Goal: Task Accomplishment & Management: Manage account settings

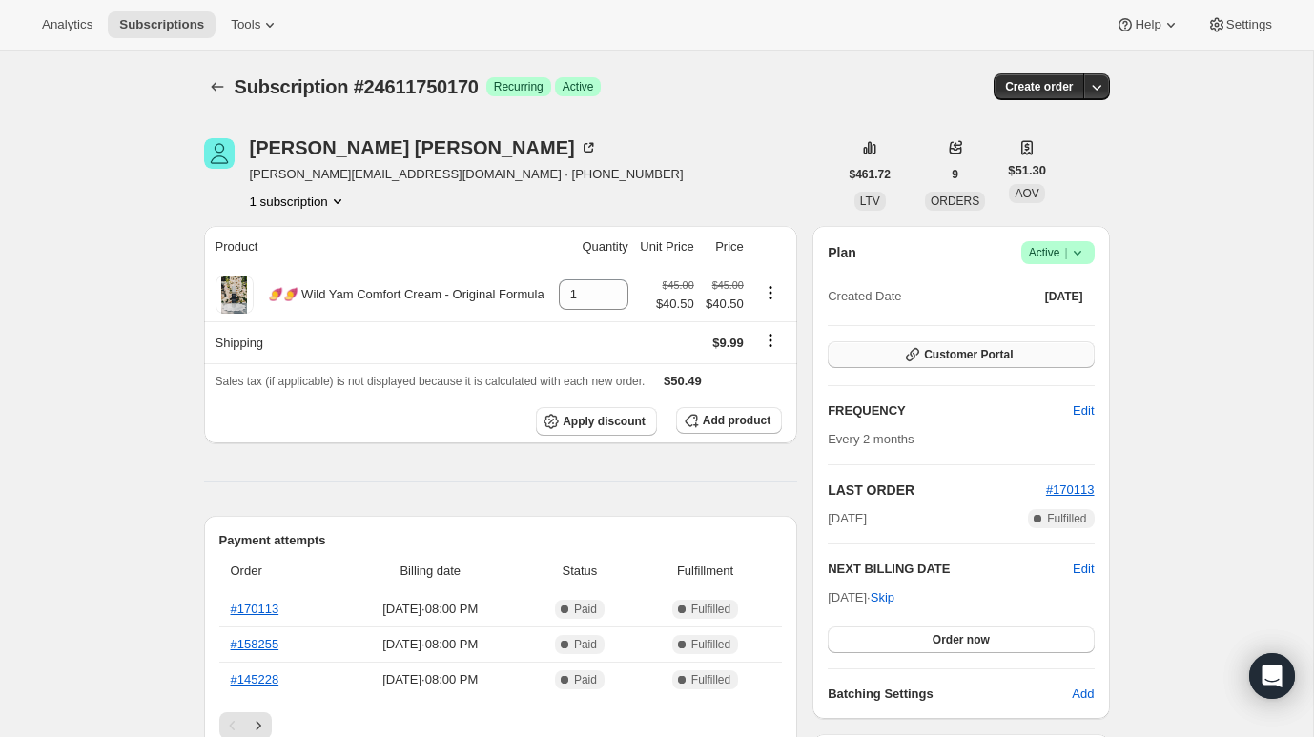
click at [964, 351] on span "Customer Portal" at bounding box center [968, 354] width 89 height 15
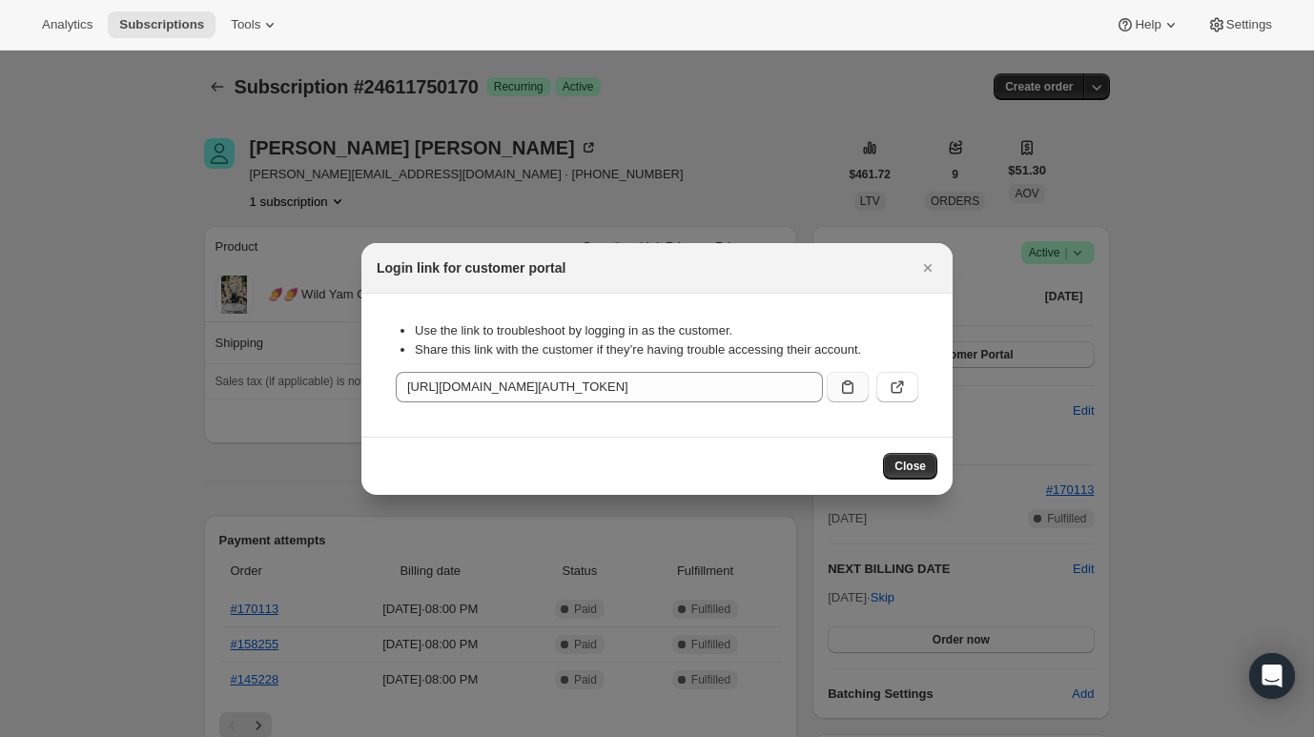
click at [839, 375] on button ":rc0:" at bounding box center [848, 387] width 42 height 31
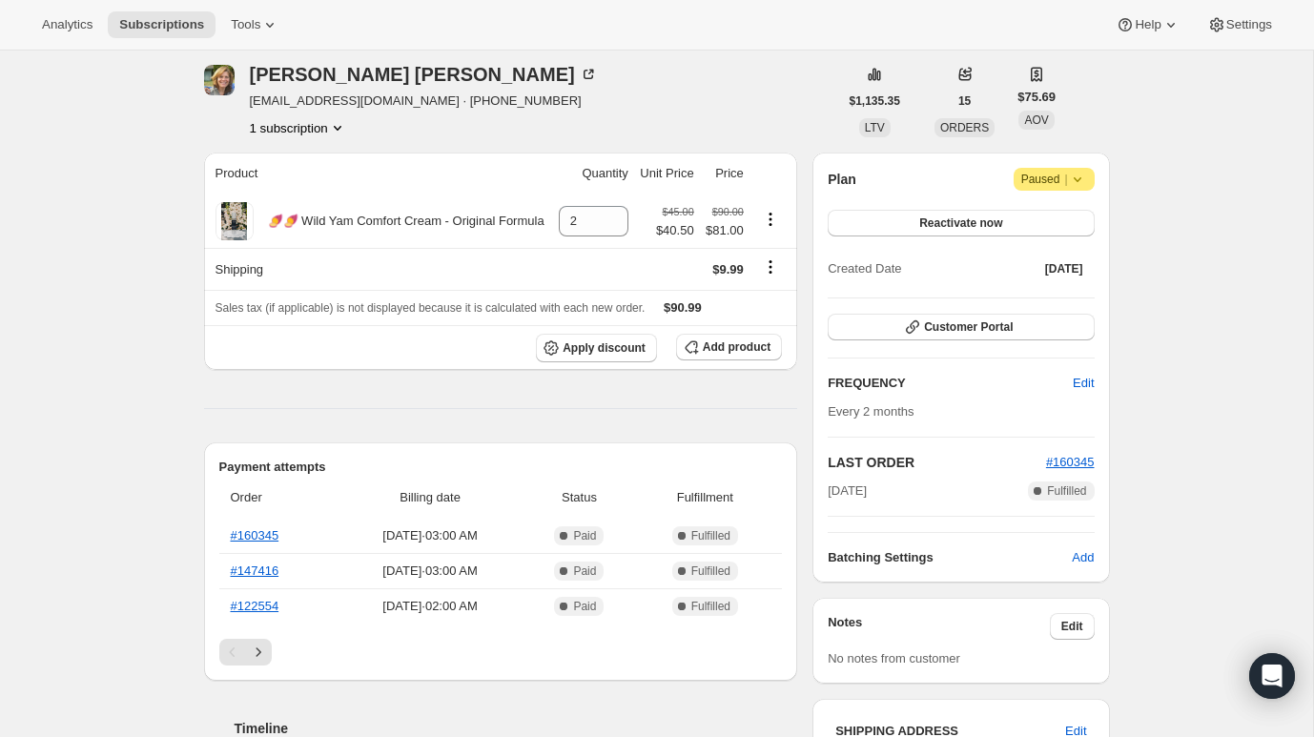
scroll to position [81, 0]
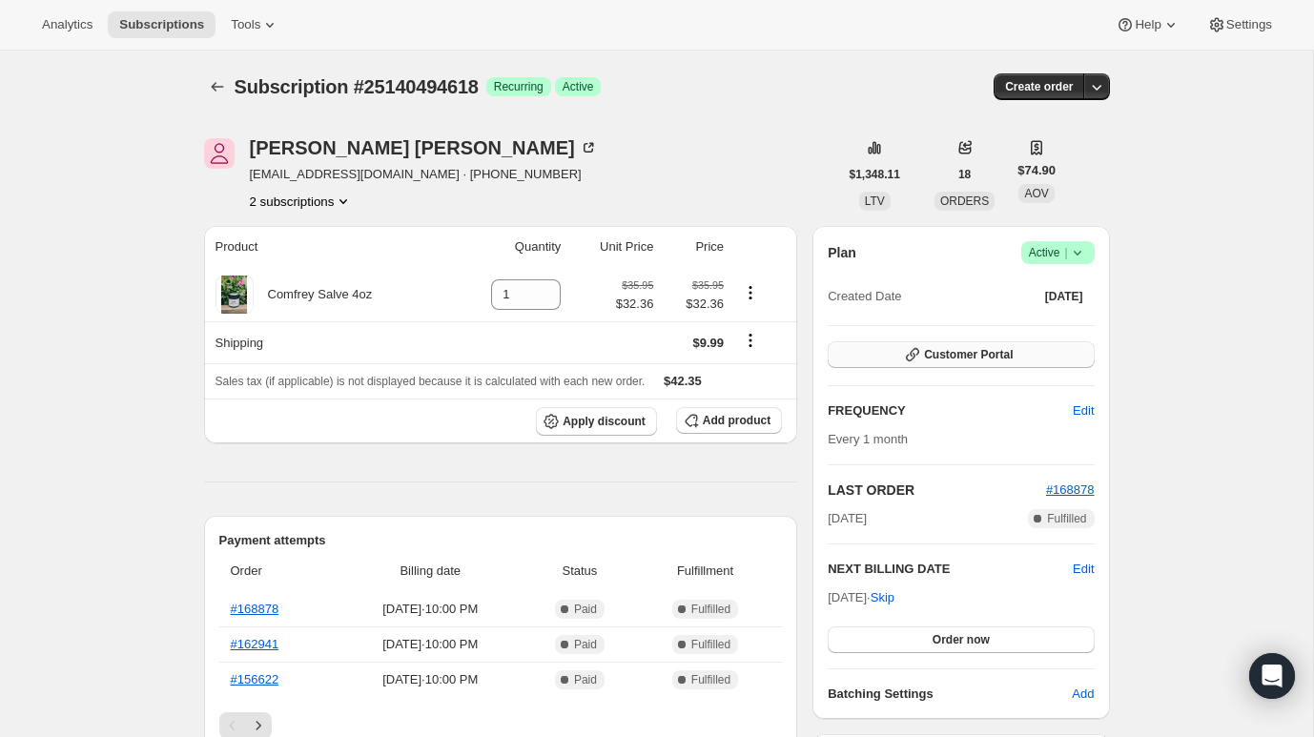
click at [846, 347] on button "Customer Portal" at bounding box center [961, 354] width 266 height 27
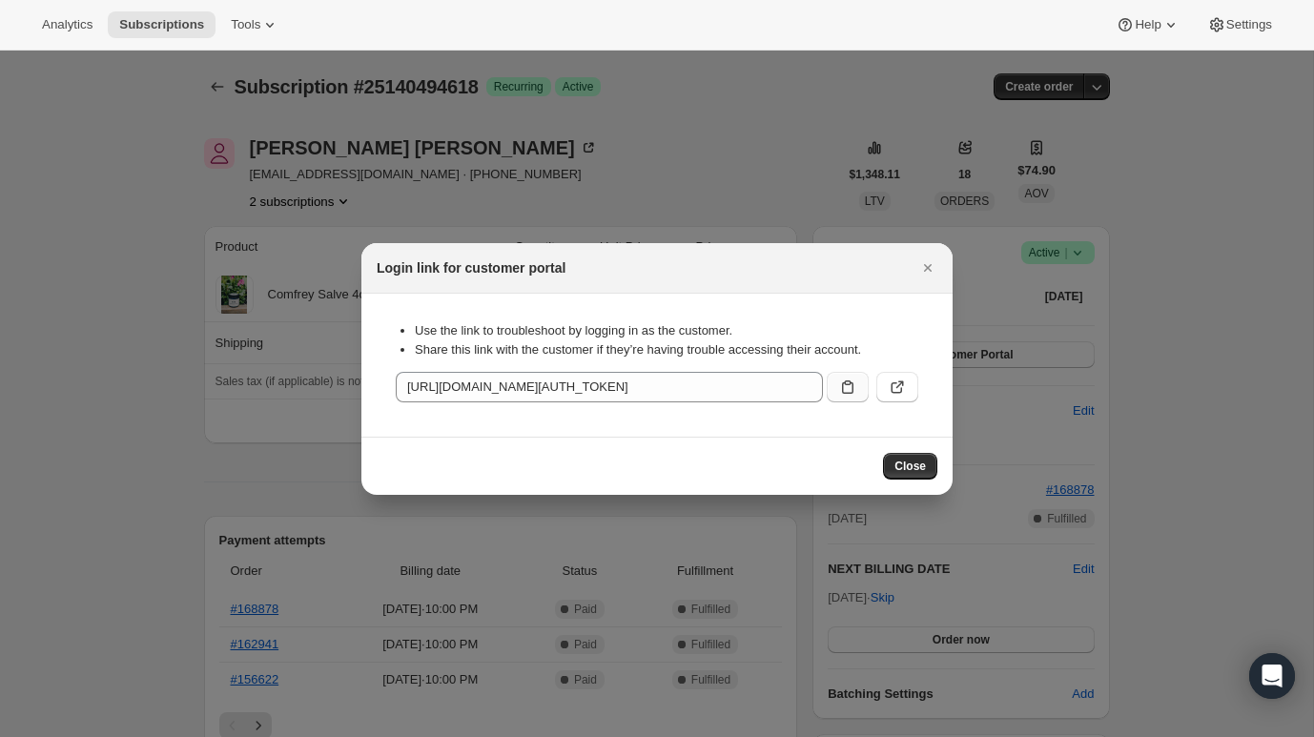
click at [847, 393] on icon ":rbt:" at bounding box center [847, 387] width 19 height 19
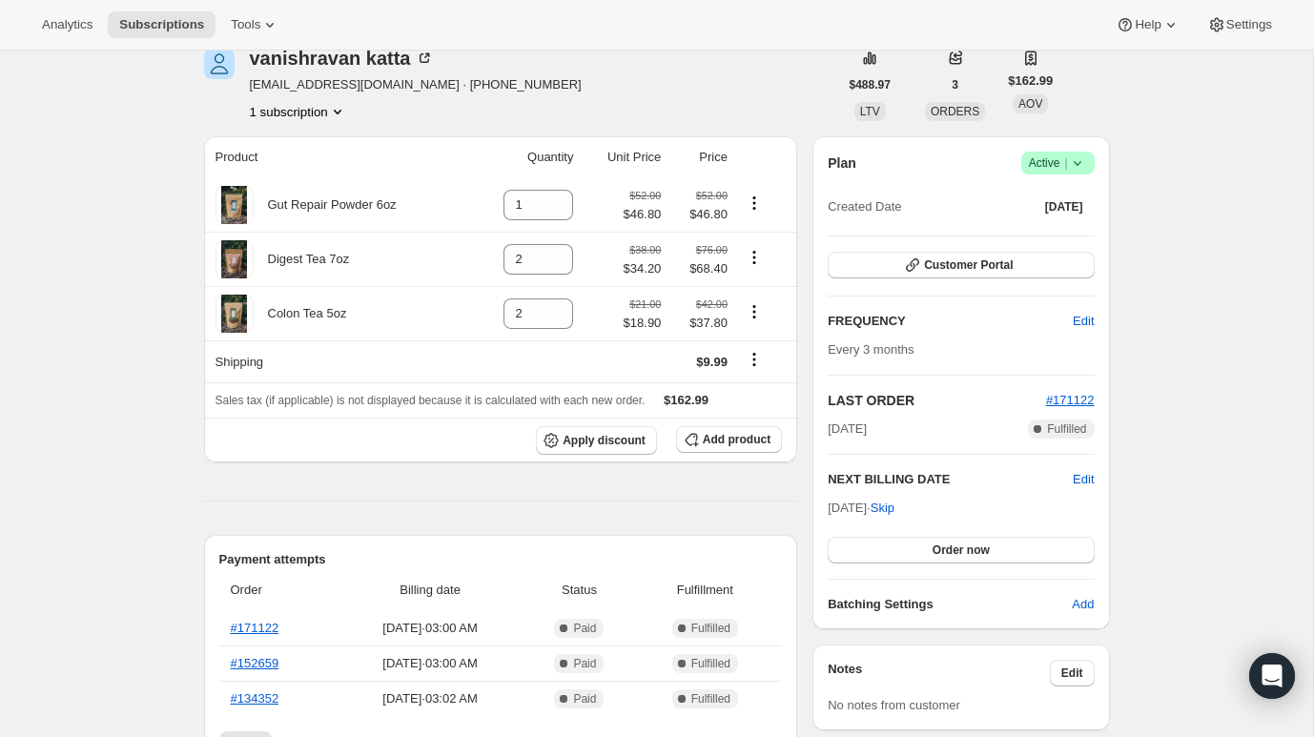
scroll to position [184, 0]
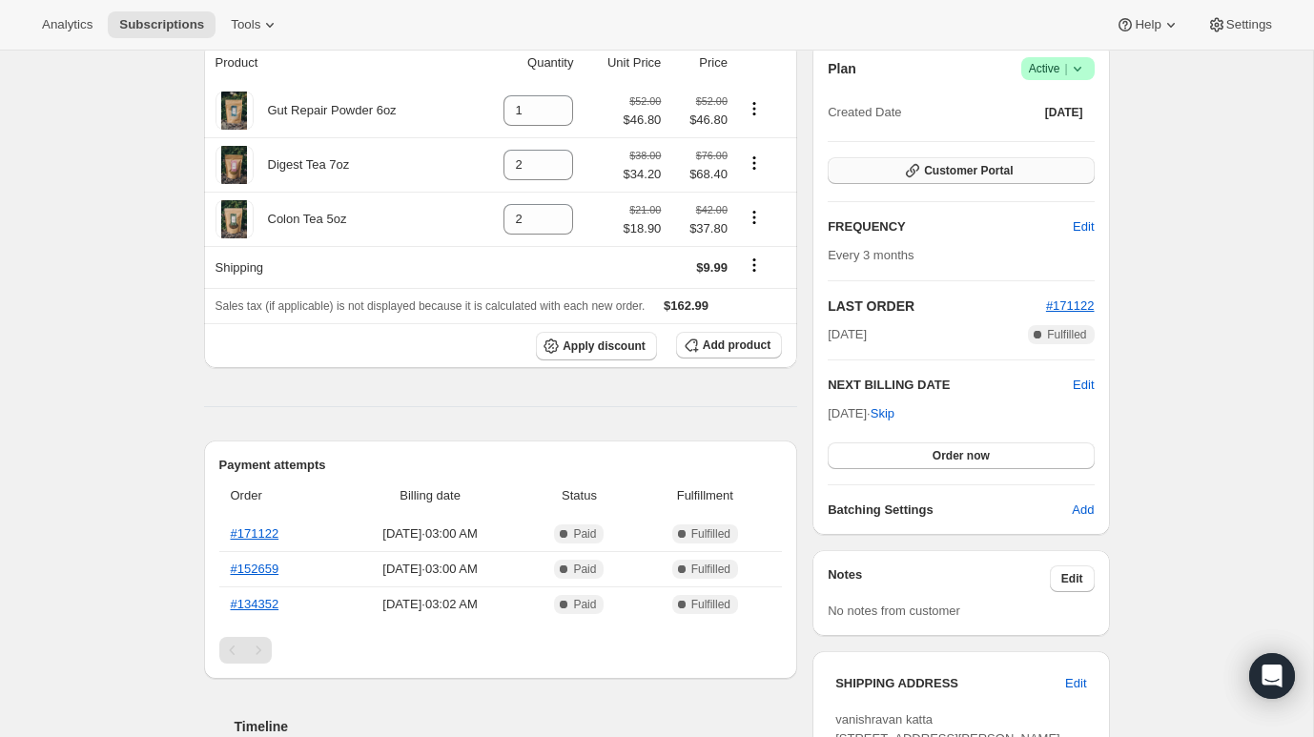
click at [889, 165] on button "Customer Portal" at bounding box center [961, 170] width 266 height 27
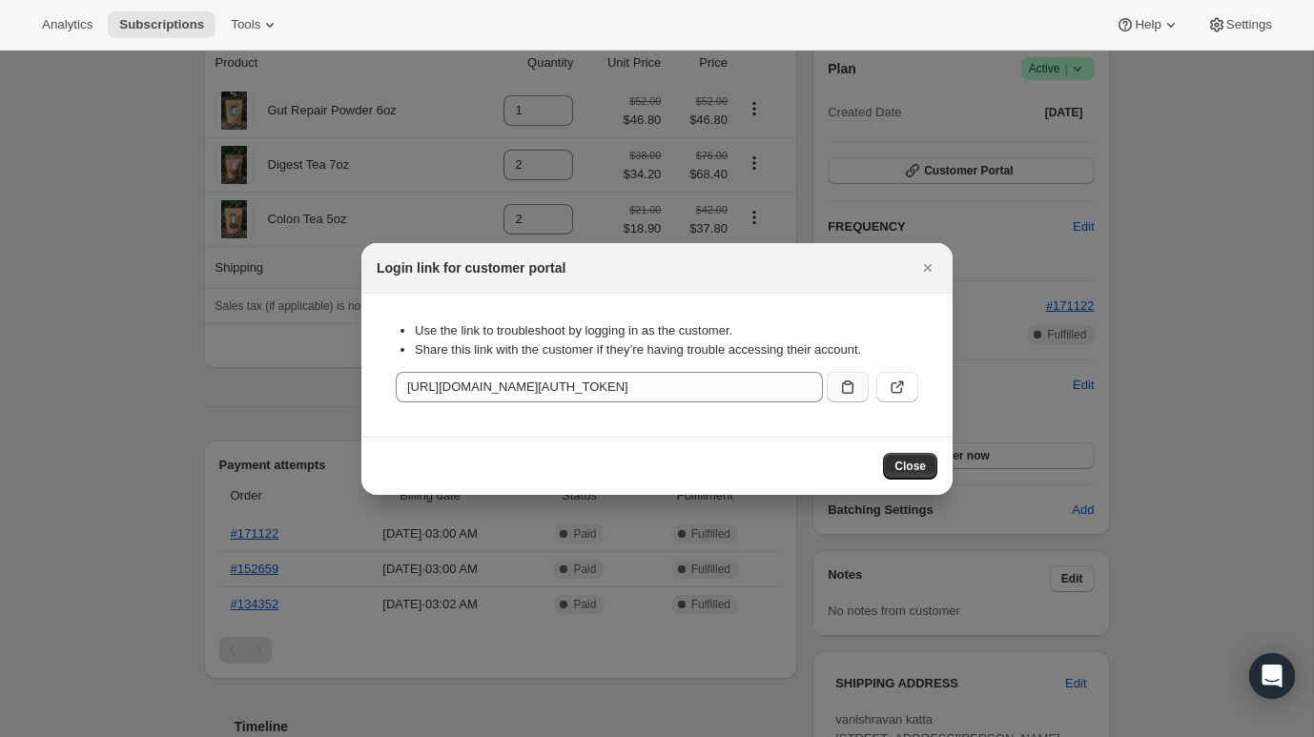
click at [850, 387] on icon ":rc6:" at bounding box center [847, 387] width 19 height 19
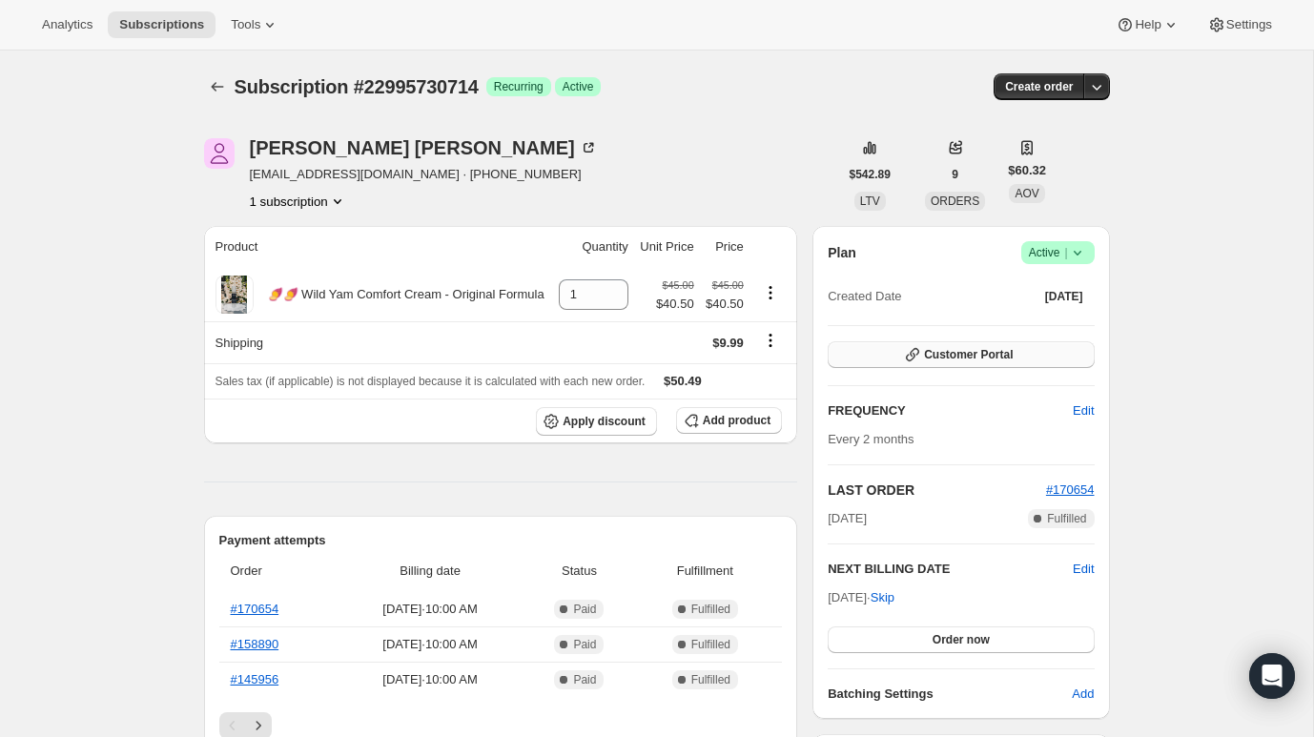
click at [966, 360] on span "Customer Portal" at bounding box center [968, 354] width 89 height 15
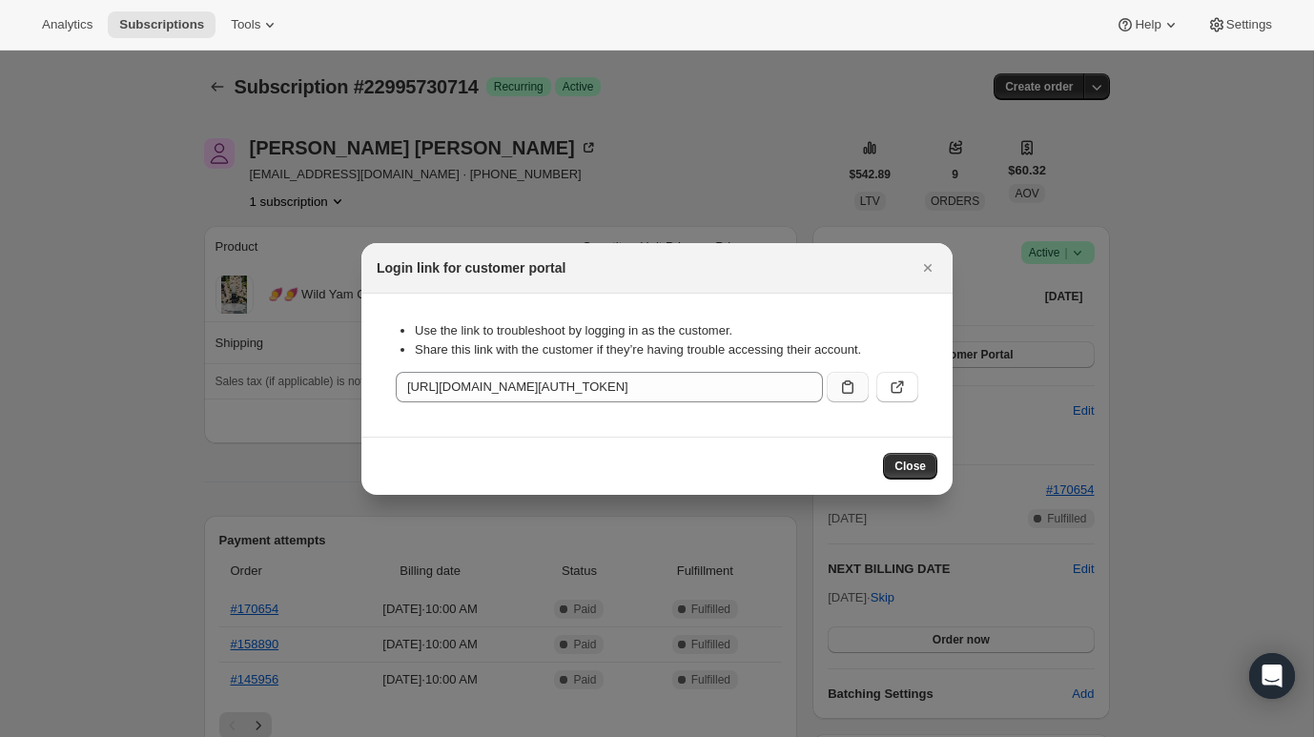
click at [835, 389] on button ":rc0:" at bounding box center [848, 387] width 42 height 31
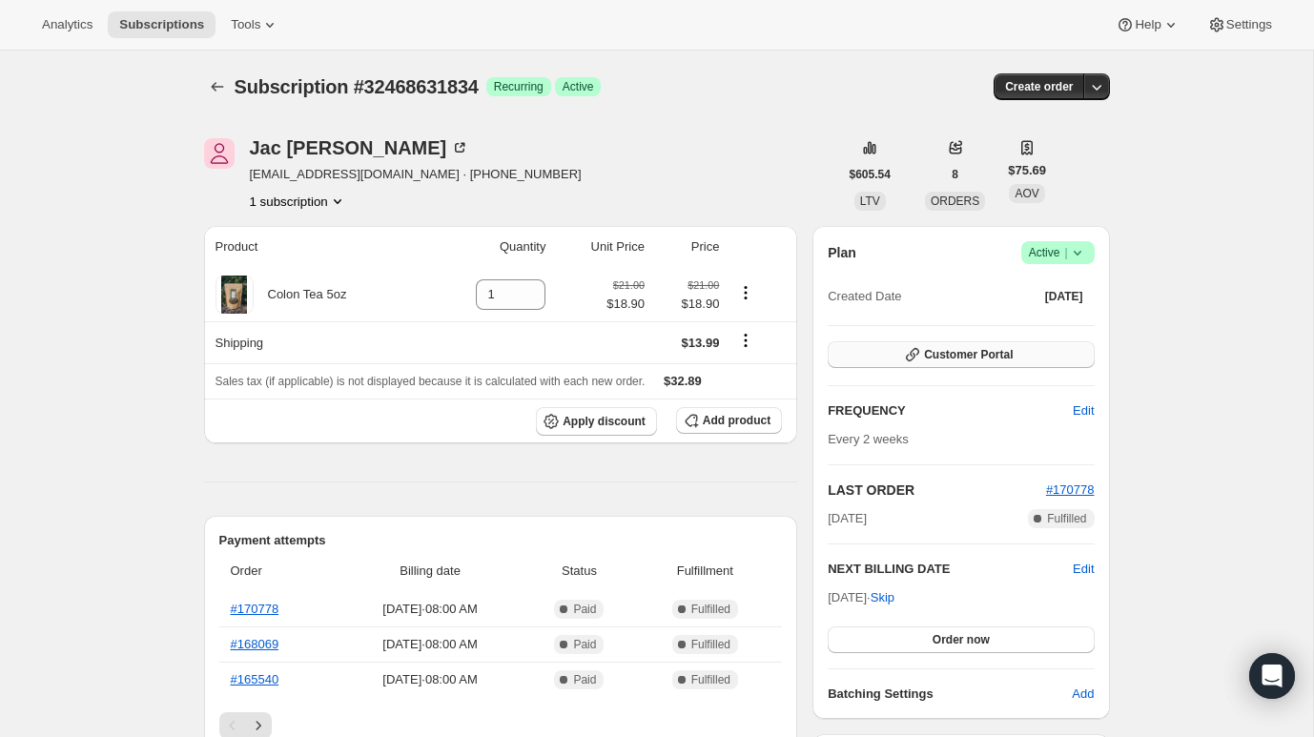
click at [956, 366] on button "Customer Portal" at bounding box center [961, 354] width 266 height 27
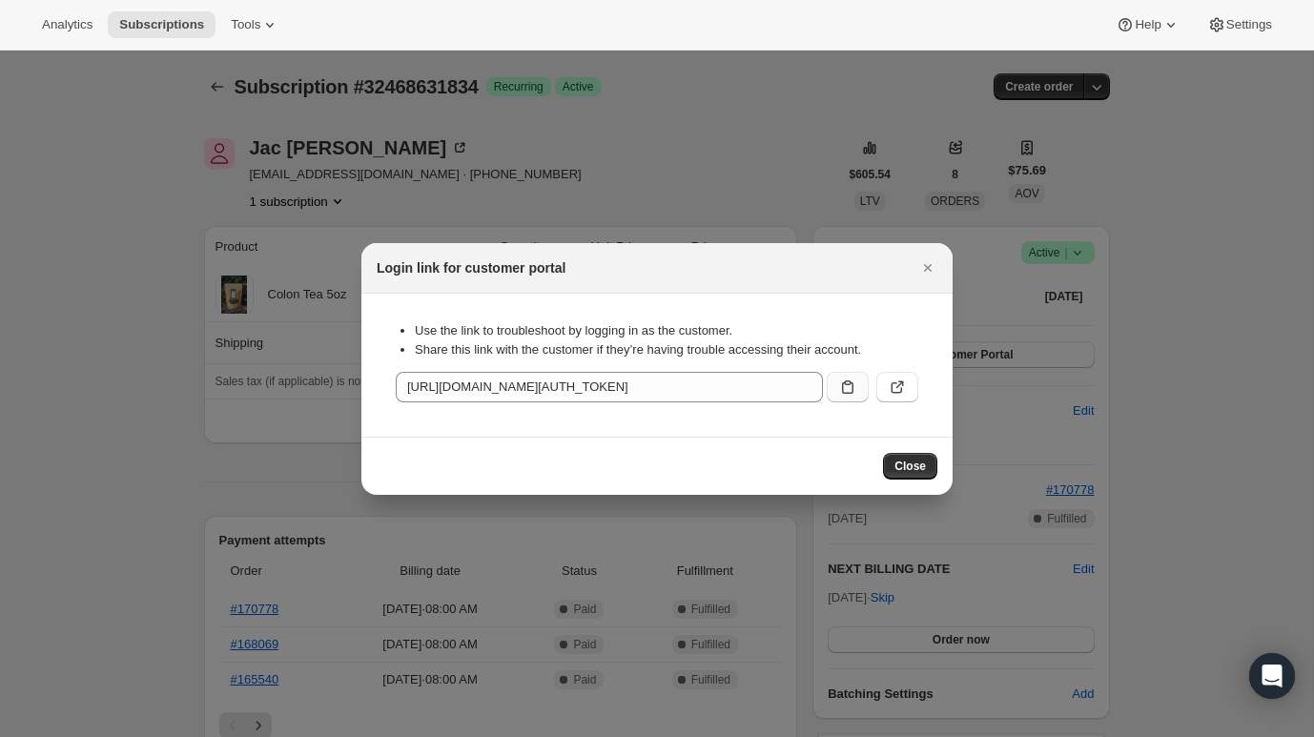
click at [845, 390] on icon ":rc0:" at bounding box center [847, 387] width 19 height 19
